Goal: Task Accomplishment & Management: Use online tool/utility

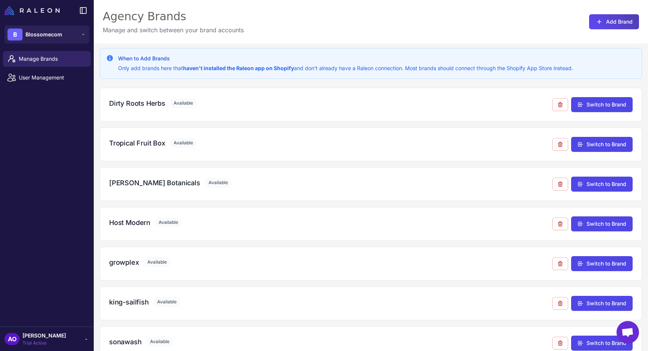
scroll to position [58, 0]
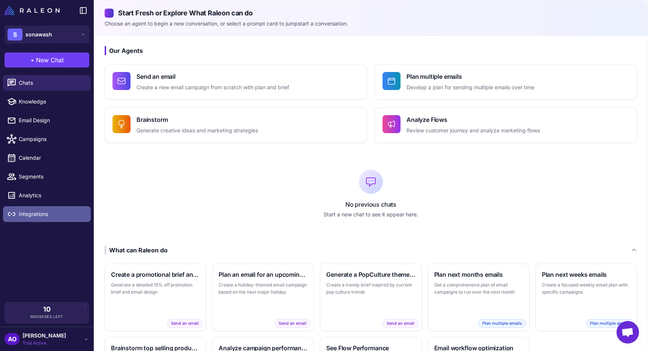
click at [36, 217] on span "Integrations" at bounding box center [52, 214] width 66 height 8
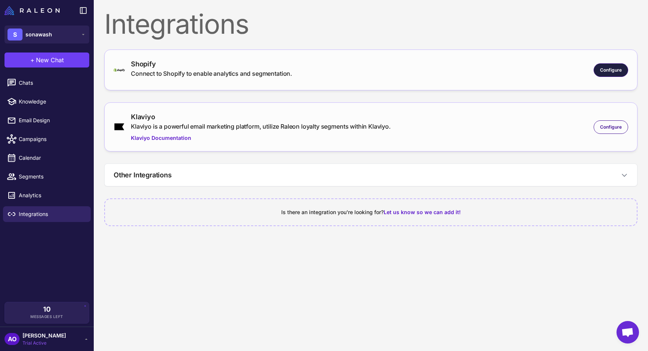
click at [619, 70] on span "Configure" at bounding box center [611, 70] width 22 height 7
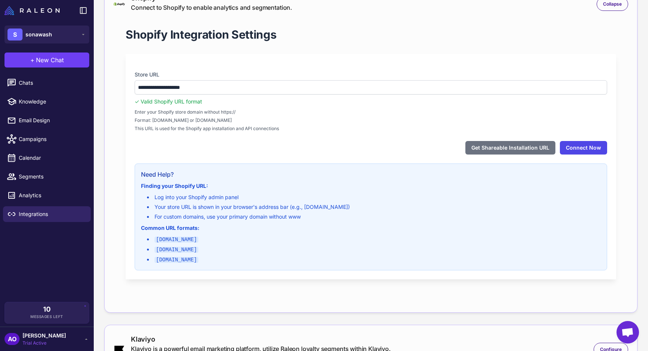
scroll to position [68, 0]
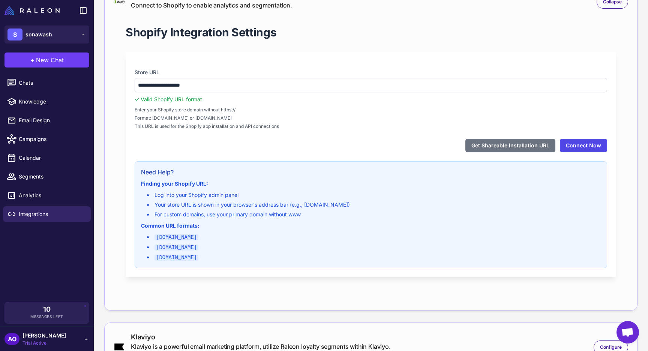
click at [578, 146] on button "Connect Now" at bounding box center [583, 146] width 47 height 14
